Goal: Check status: Check status

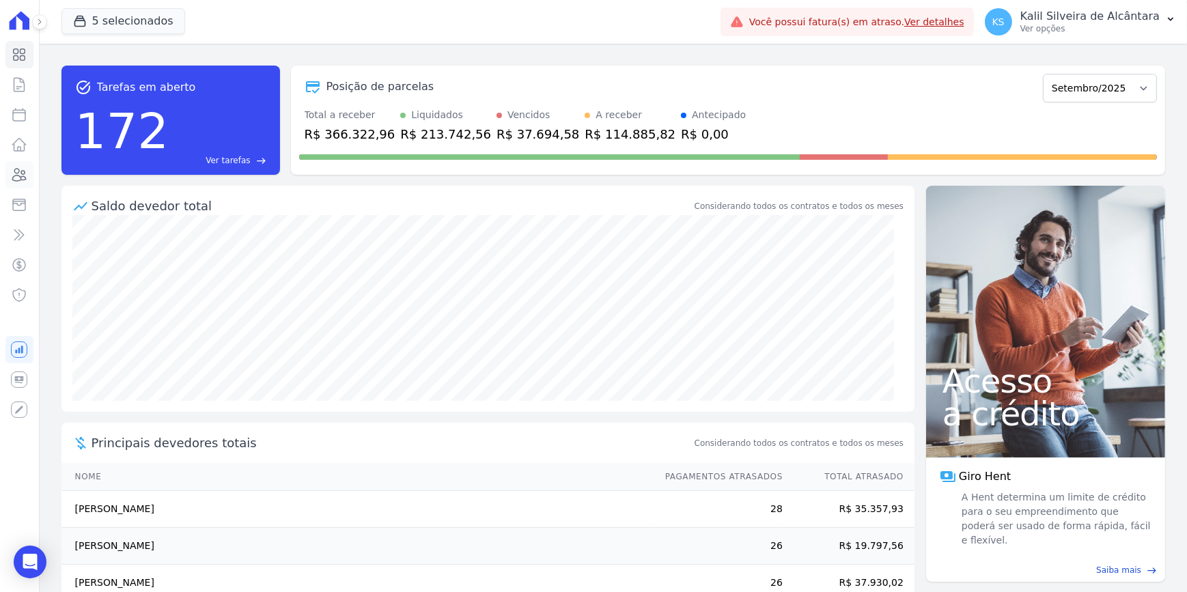
click at [18, 173] on icon at bounding box center [20, 175] width 14 height 12
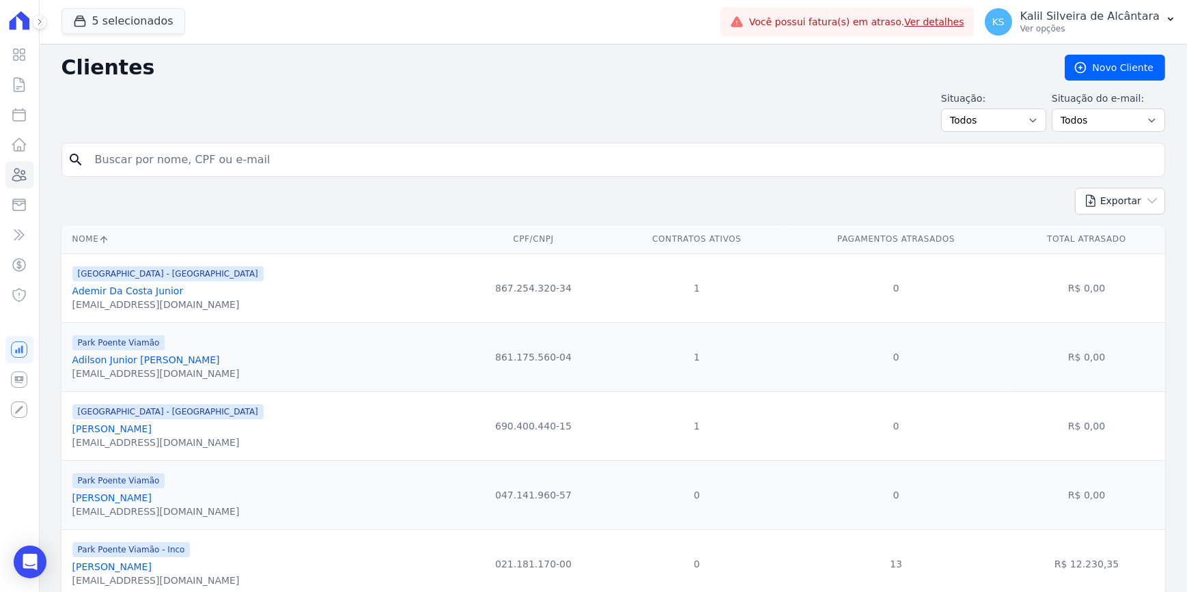
click at [181, 147] on input "search" at bounding box center [623, 159] width 1073 height 27
type input "franciele oli"
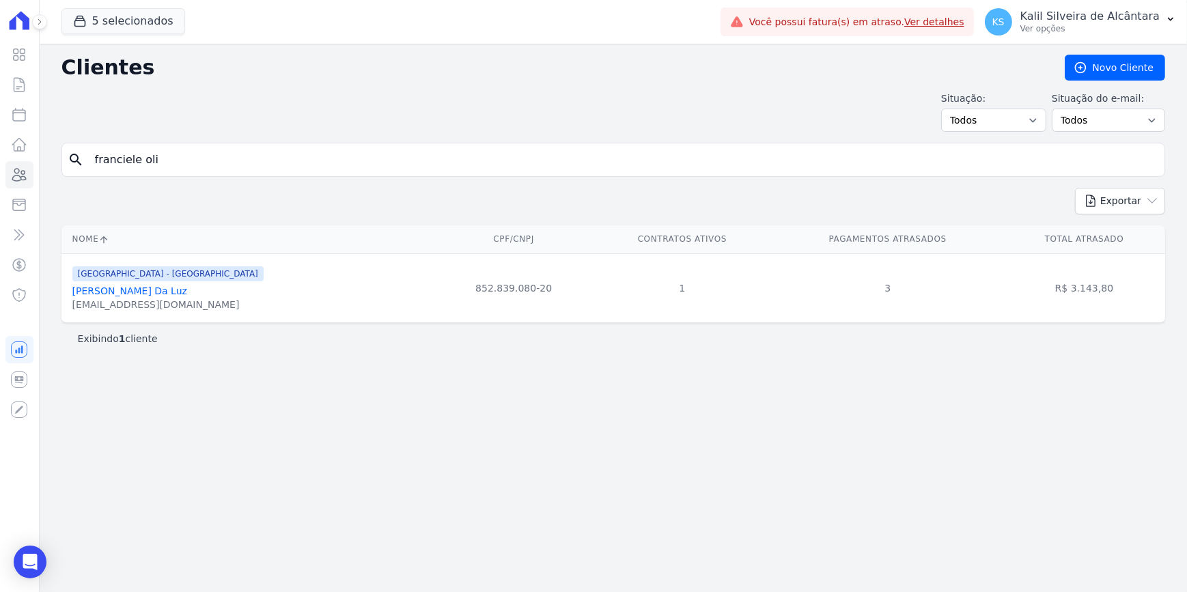
click at [89, 169] on input "franciele oli" at bounding box center [623, 159] width 1073 height 27
type input "a"
type input "[PERSON_NAME]"
click at [102, 286] on link "[PERSON_NAME]" at bounding box center [111, 291] width 79 height 11
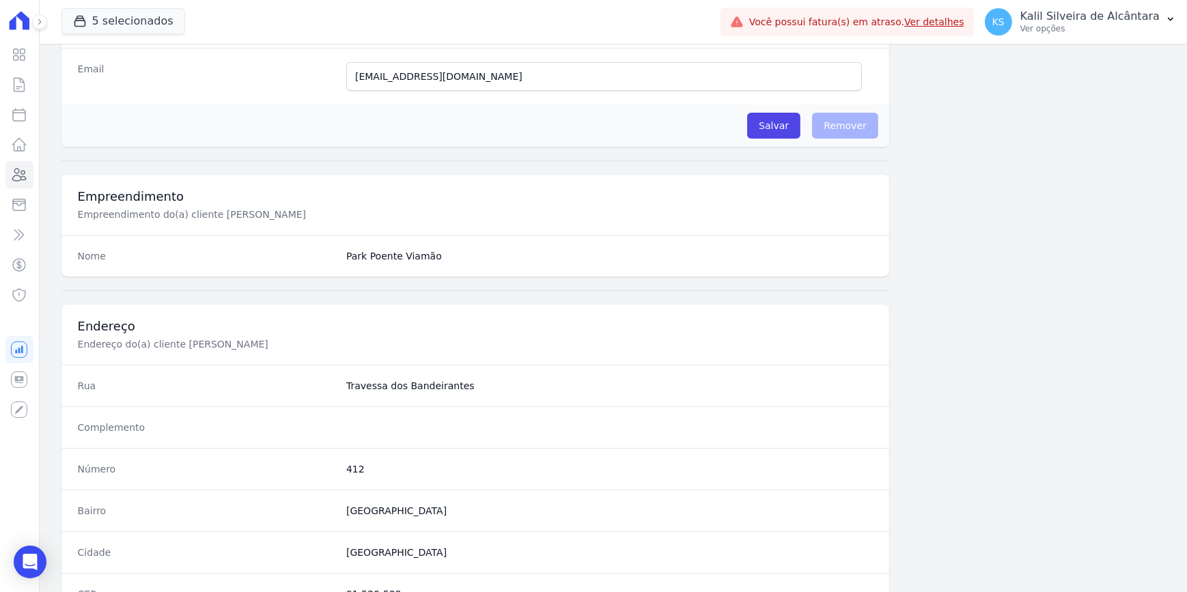
scroll to position [683, 0]
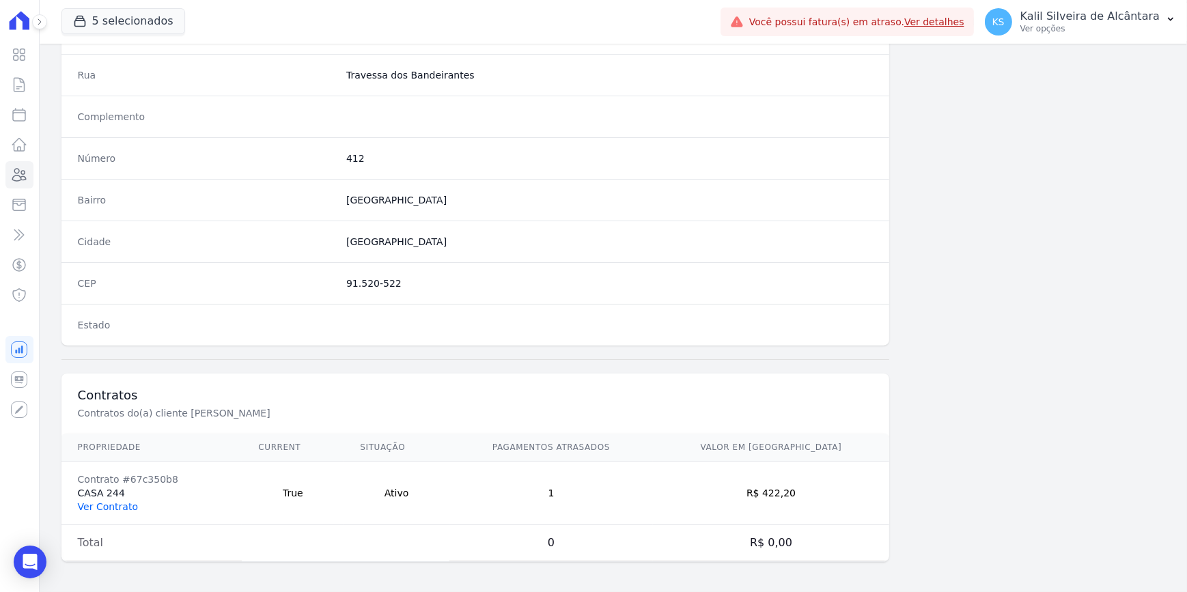
click at [109, 501] on link "Ver Contrato" at bounding box center [108, 506] width 60 height 11
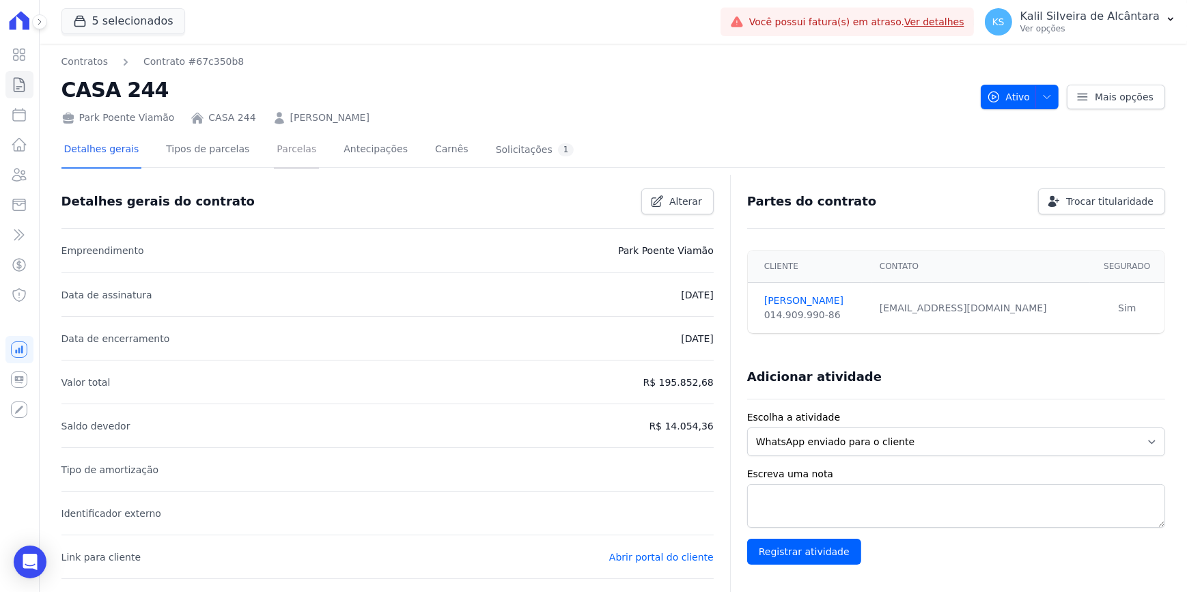
click at [288, 154] on link "Parcelas" at bounding box center [296, 151] width 45 height 36
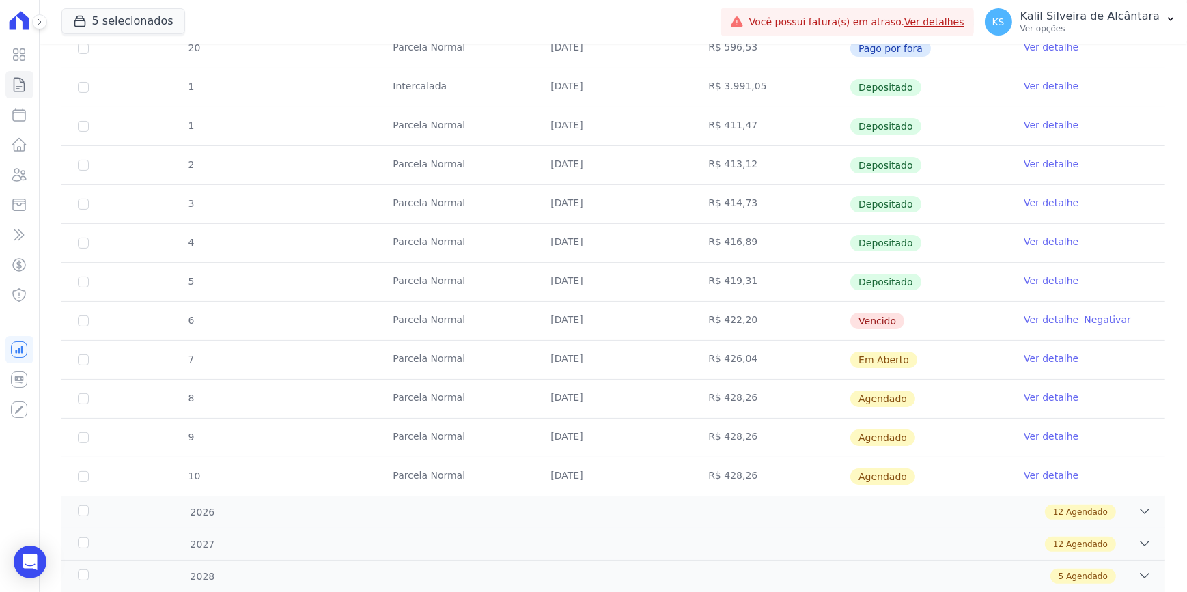
scroll to position [372, 0]
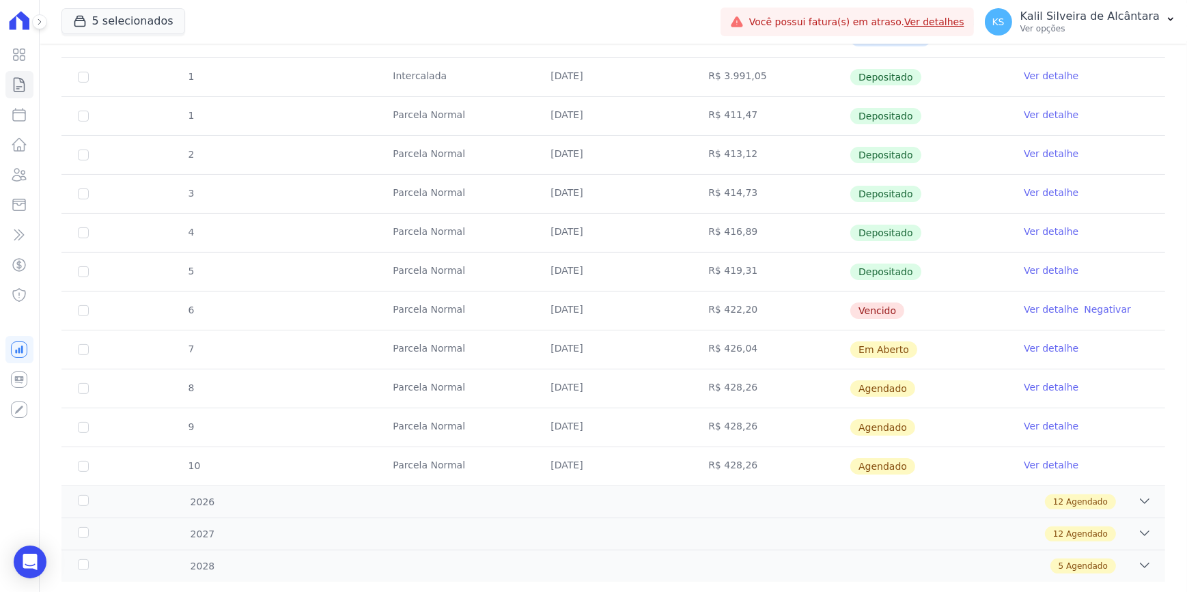
drag, startPoint x: 594, startPoint y: 314, endPoint x: 516, endPoint y: 307, distance: 77.6
click at [516, 307] on tr "6 [GEOGRAPHIC_DATA] [DATE] R$ 422,20 [GEOGRAPHIC_DATA] Ver detalhe Negativar" at bounding box center [613, 310] width 1104 height 39
drag, startPoint x: 516, startPoint y: 307, endPoint x: 375, endPoint y: 310, distance: 141.5
click at [376, 311] on td "Parcela Normal" at bounding box center [455, 311] width 158 height 38
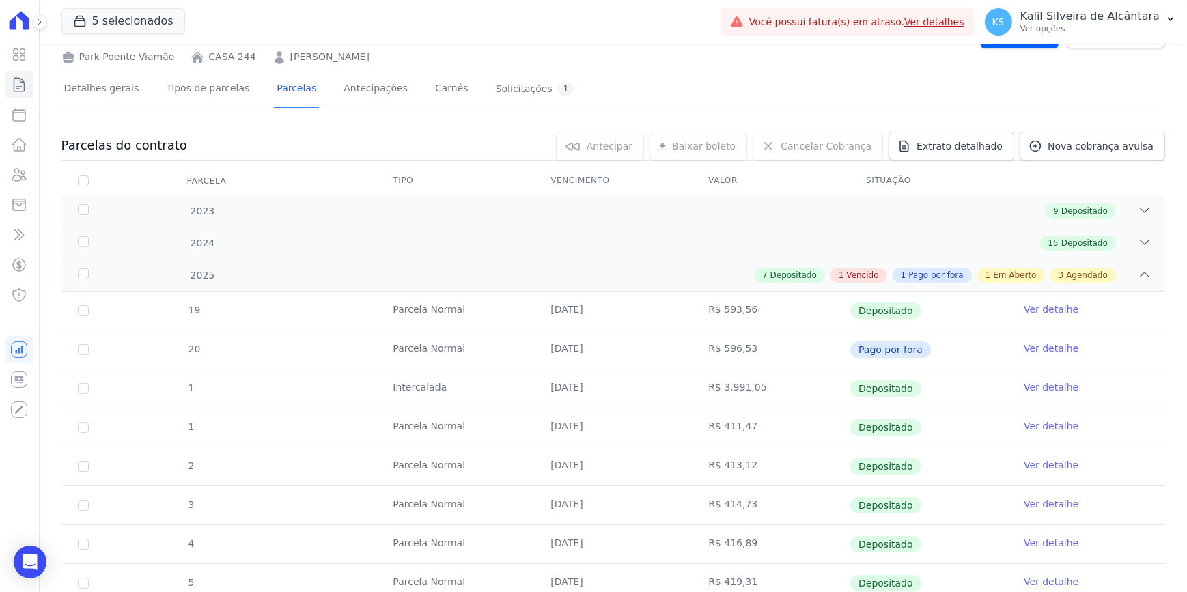
scroll to position [0, 0]
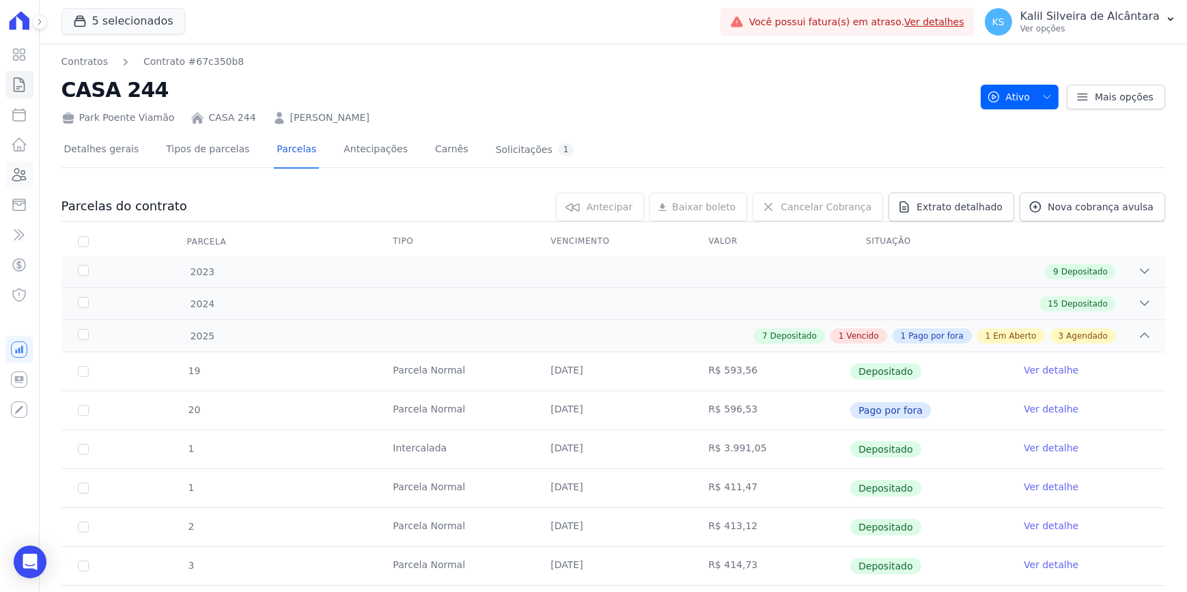
click at [27, 174] on icon at bounding box center [19, 175] width 16 height 16
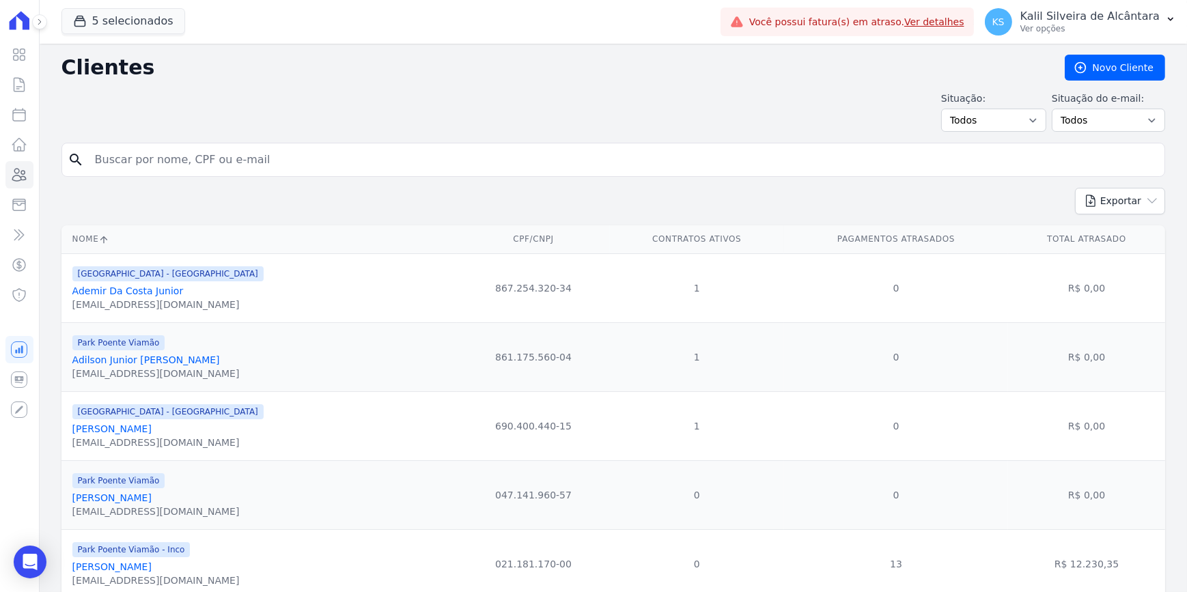
click at [176, 171] on input "search" at bounding box center [623, 159] width 1073 height 27
type input "c"
